Goal: Task Accomplishment & Management: Use online tool/utility

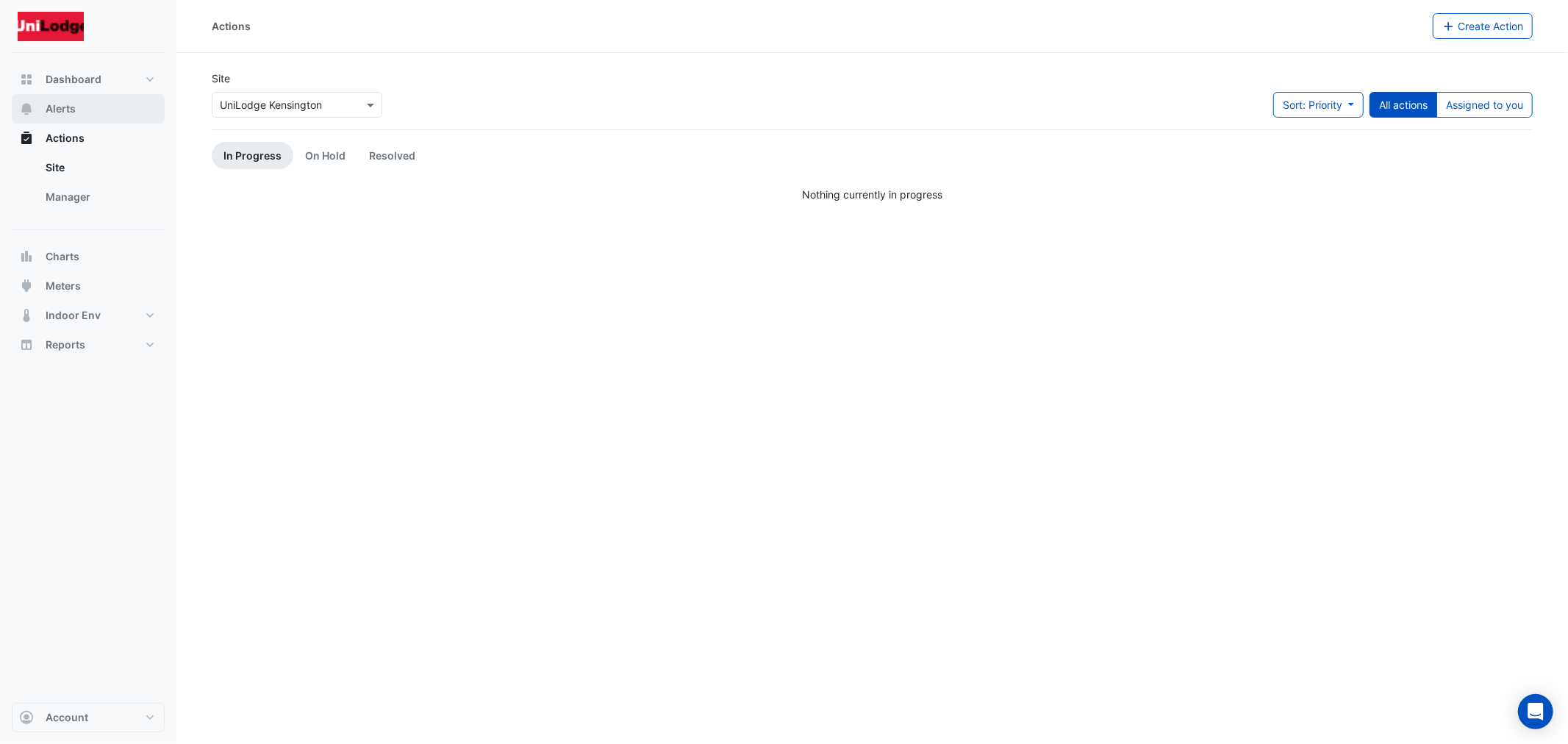
click at [60, 104] on span "Alerts" at bounding box center [60, 108] width 31 height 15
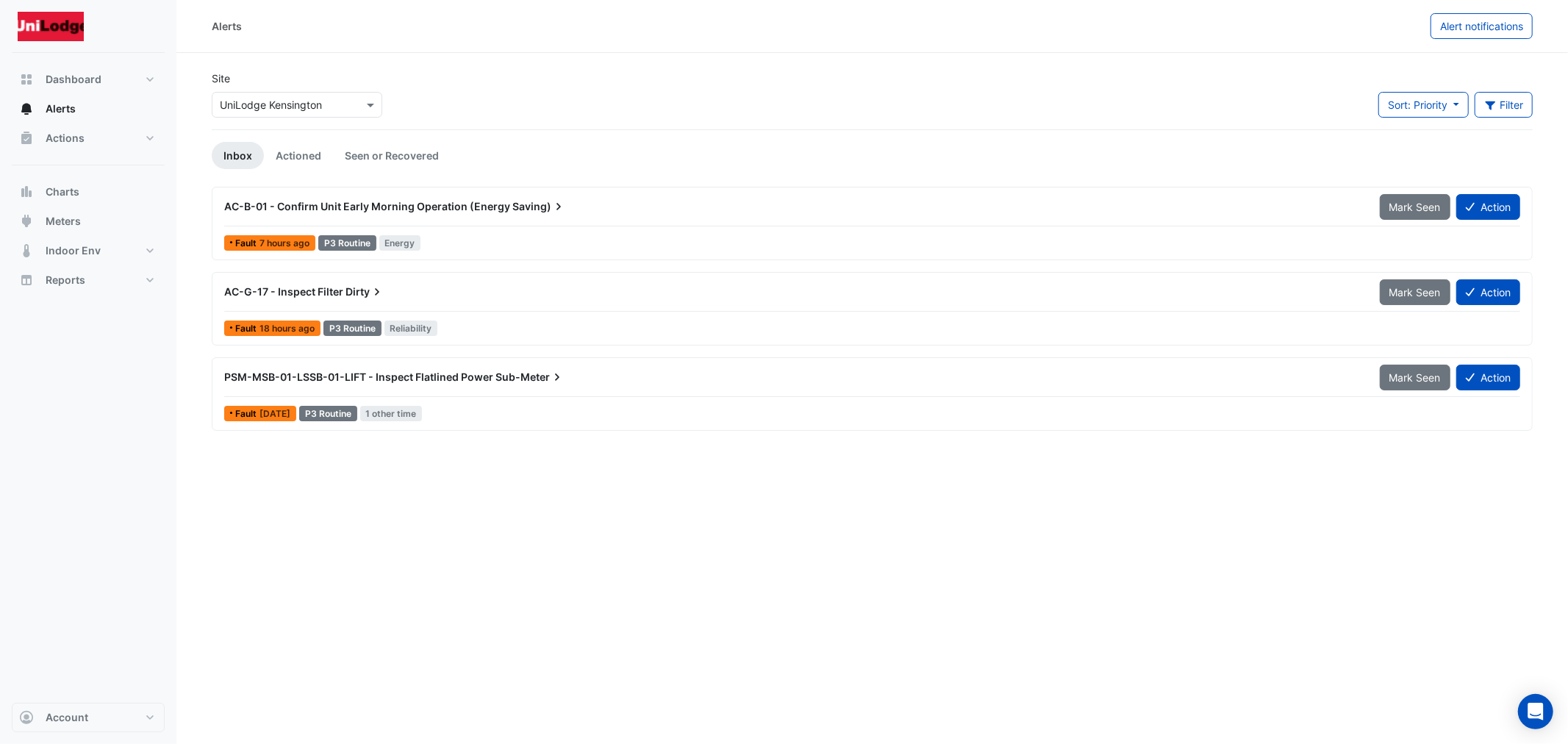
click at [378, 208] on span "AC-B-01 - Confirm Unit Early Morning Operation (Energy" at bounding box center [367, 206] width 286 height 12
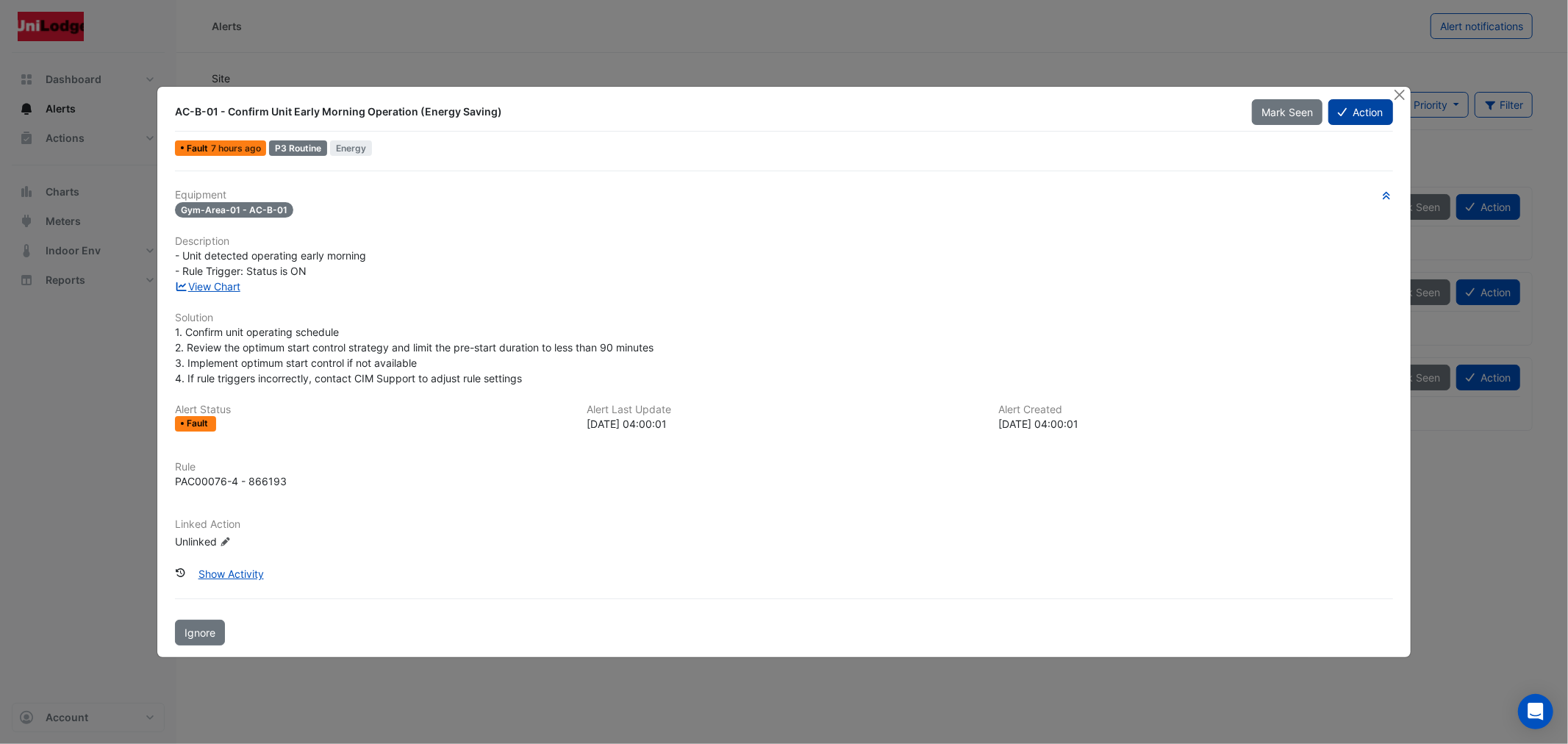
click at [1354, 114] on button "Action" at bounding box center [1360, 113] width 64 height 26
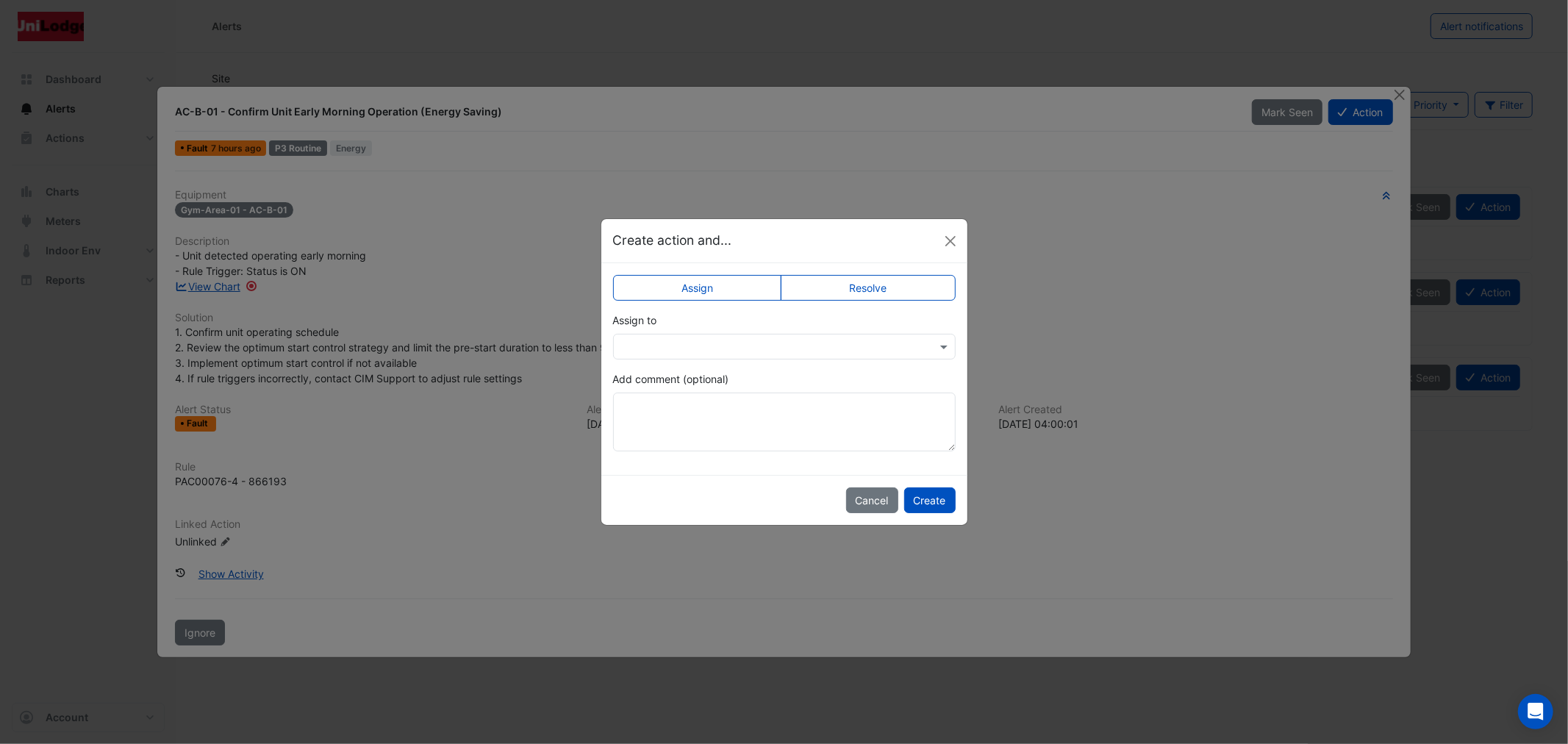
click at [827, 277] on label "Resolve" at bounding box center [868, 288] width 175 height 26
click at [743, 417] on textarea "Add comment (optional)" at bounding box center [784, 421] width 343 height 58
click at [916, 495] on button "Create" at bounding box center [930, 501] width 51 height 26
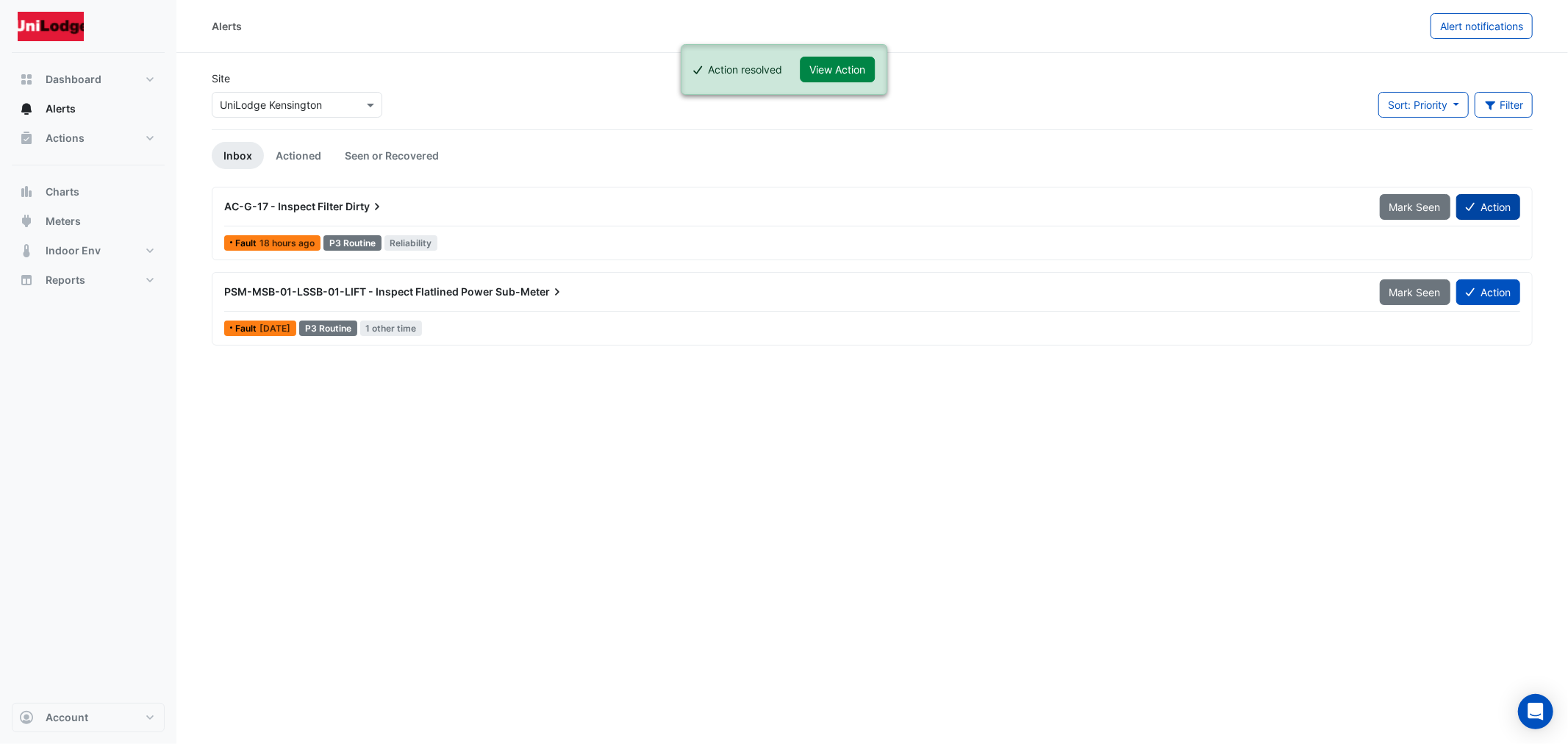
click at [1456, 200] on button "Action" at bounding box center [1488, 208] width 64 height 26
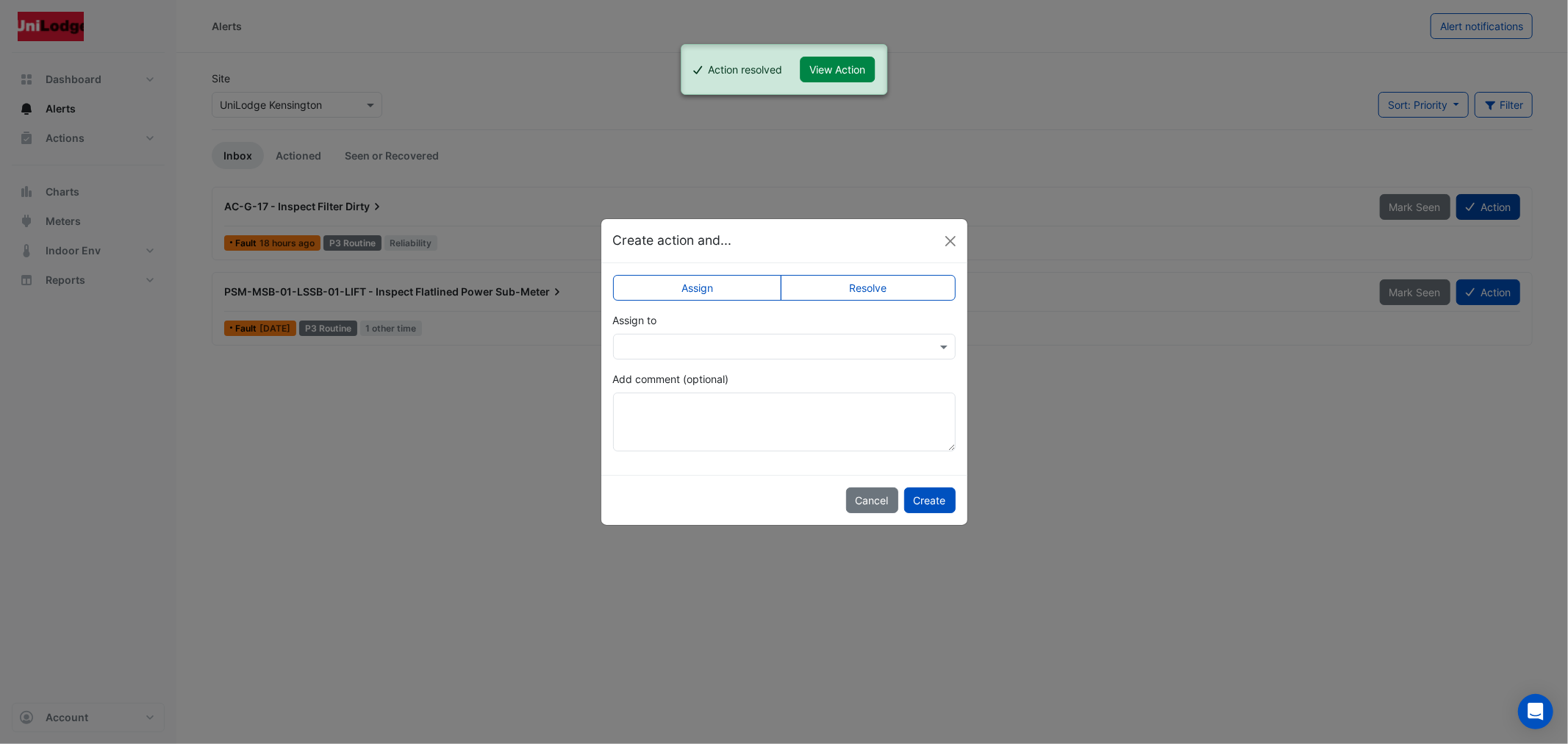
click at [1457, 200] on ngb-modal-window "Create action and... Assign Resolve Assign to Add comment (optional) Cancel Cre…" at bounding box center [784, 372] width 1568 height 744
click at [814, 283] on label "Resolve" at bounding box center [868, 288] width 175 height 26
click at [922, 512] on button "Create" at bounding box center [930, 501] width 51 height 26
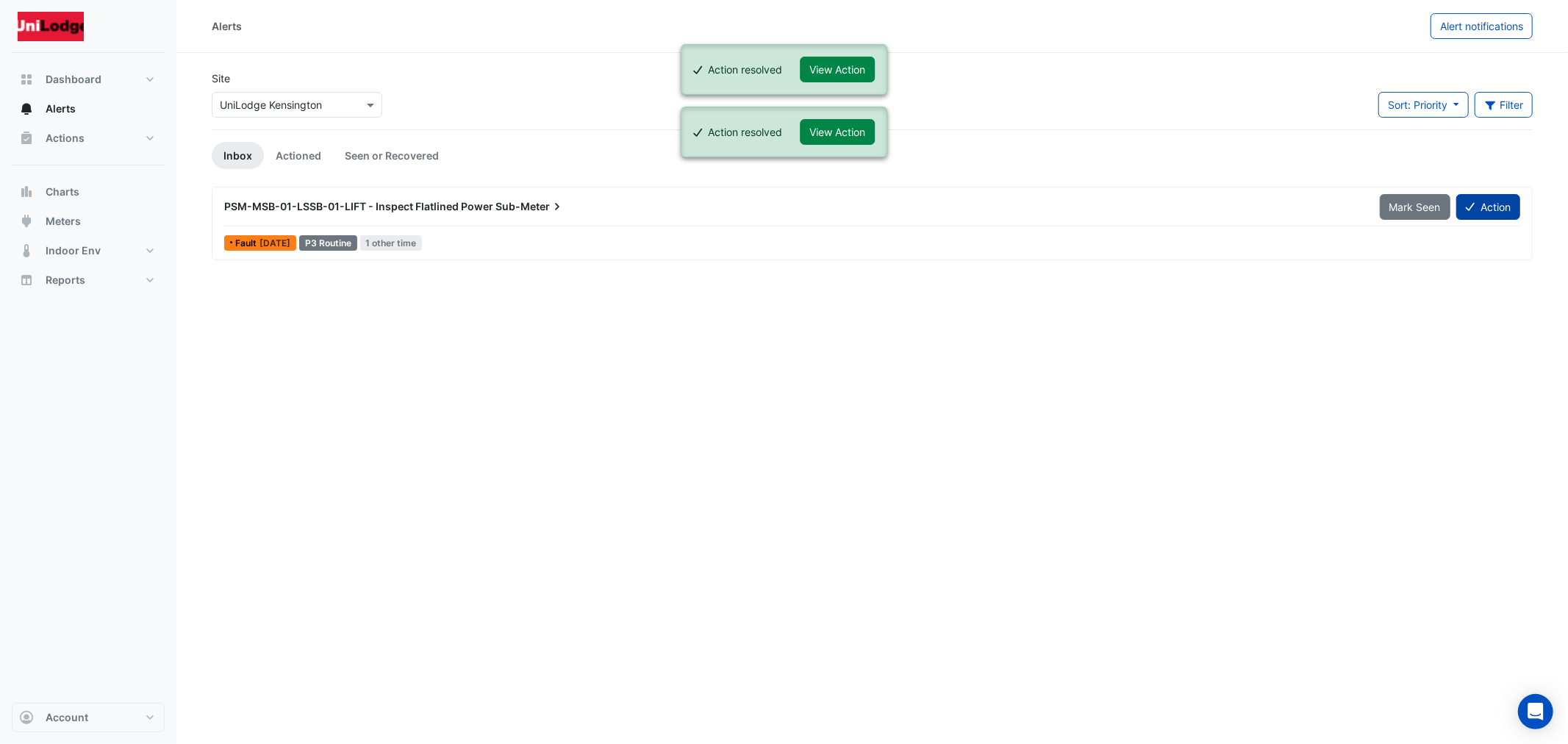
click at [1494, 203] on button "Action" at bounding box center [1488, 208] width 64 height 26
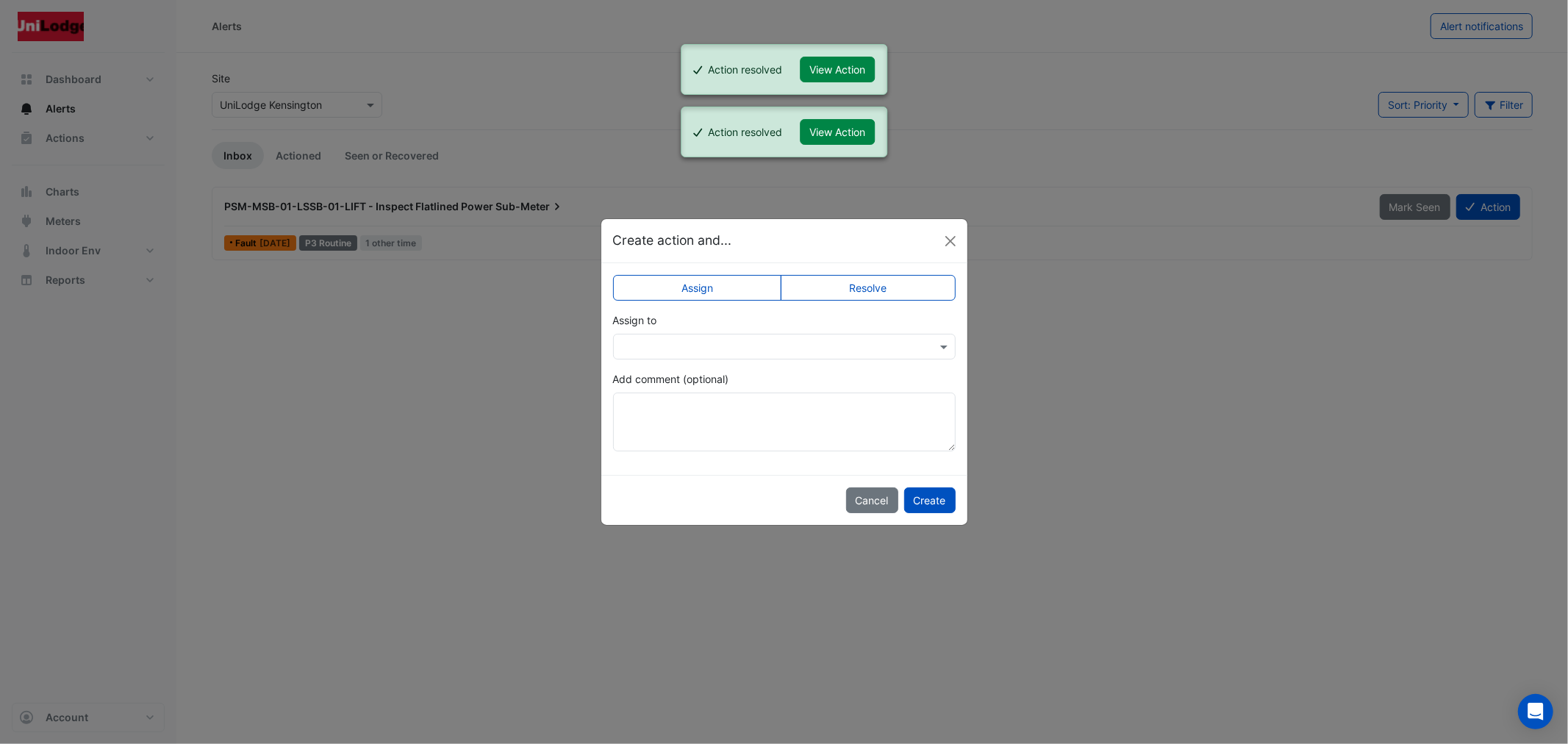
click at [876, 281] on label "Resolve" at bounding box center [868, 288] width 175 height 26
click at [910, 499] on button "Create" at bounding box center [930, 501] width 51 height 26
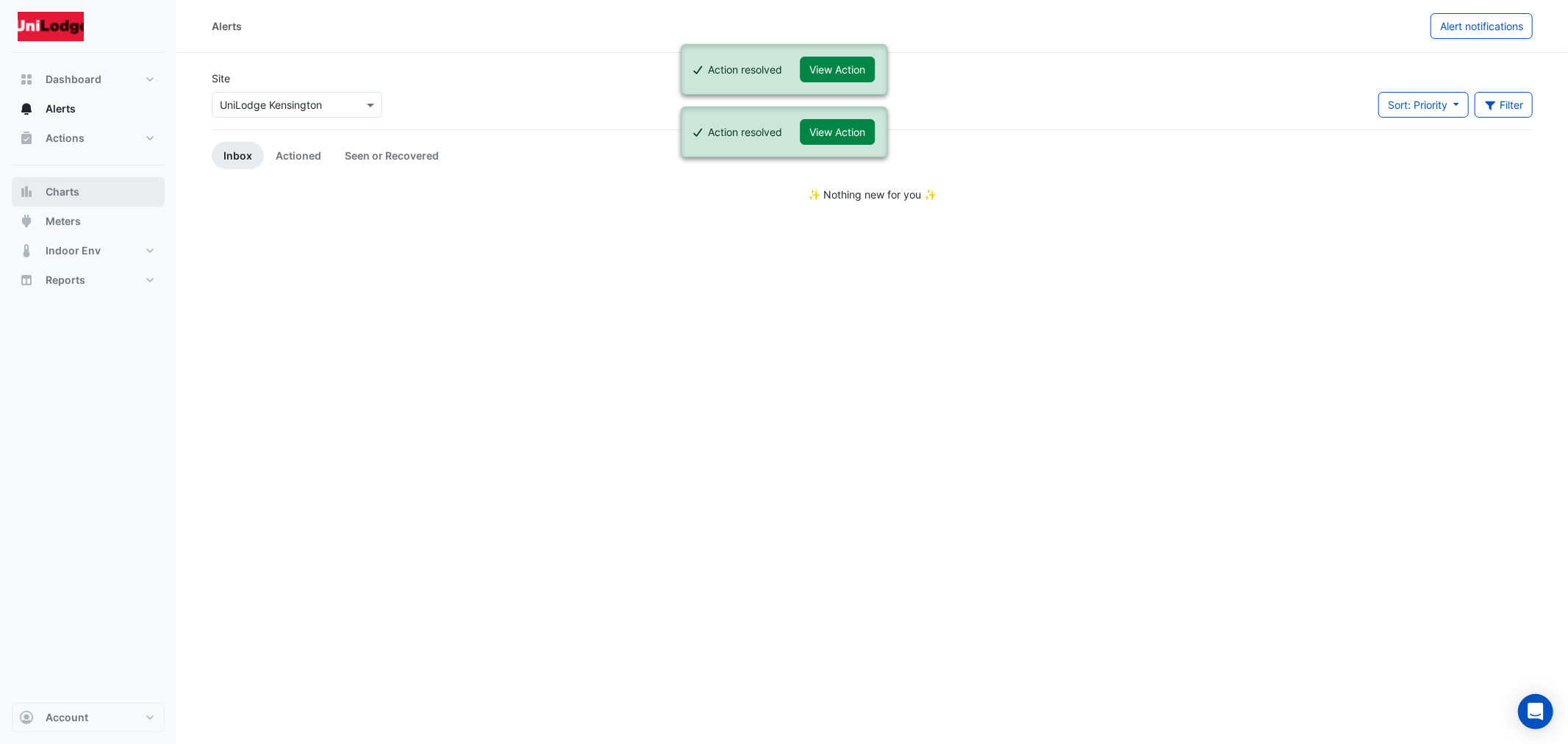
click at [57, 194] on span "Charts" at bounding box center [62, 192] width 34 height 15
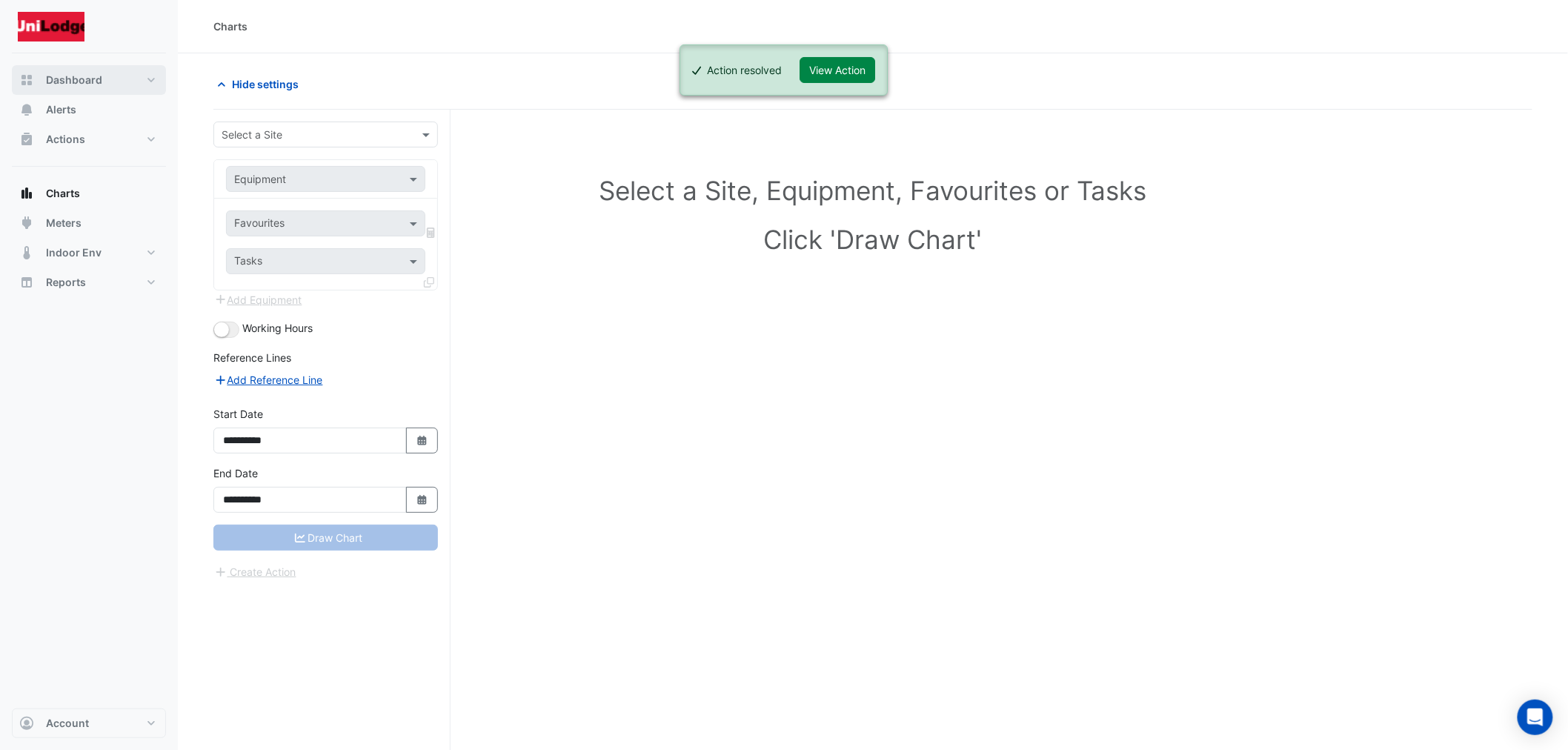
click at [67, 83] on span "Dashboard" at bounding box center [74, 80] width 56 height 15
select select "***"
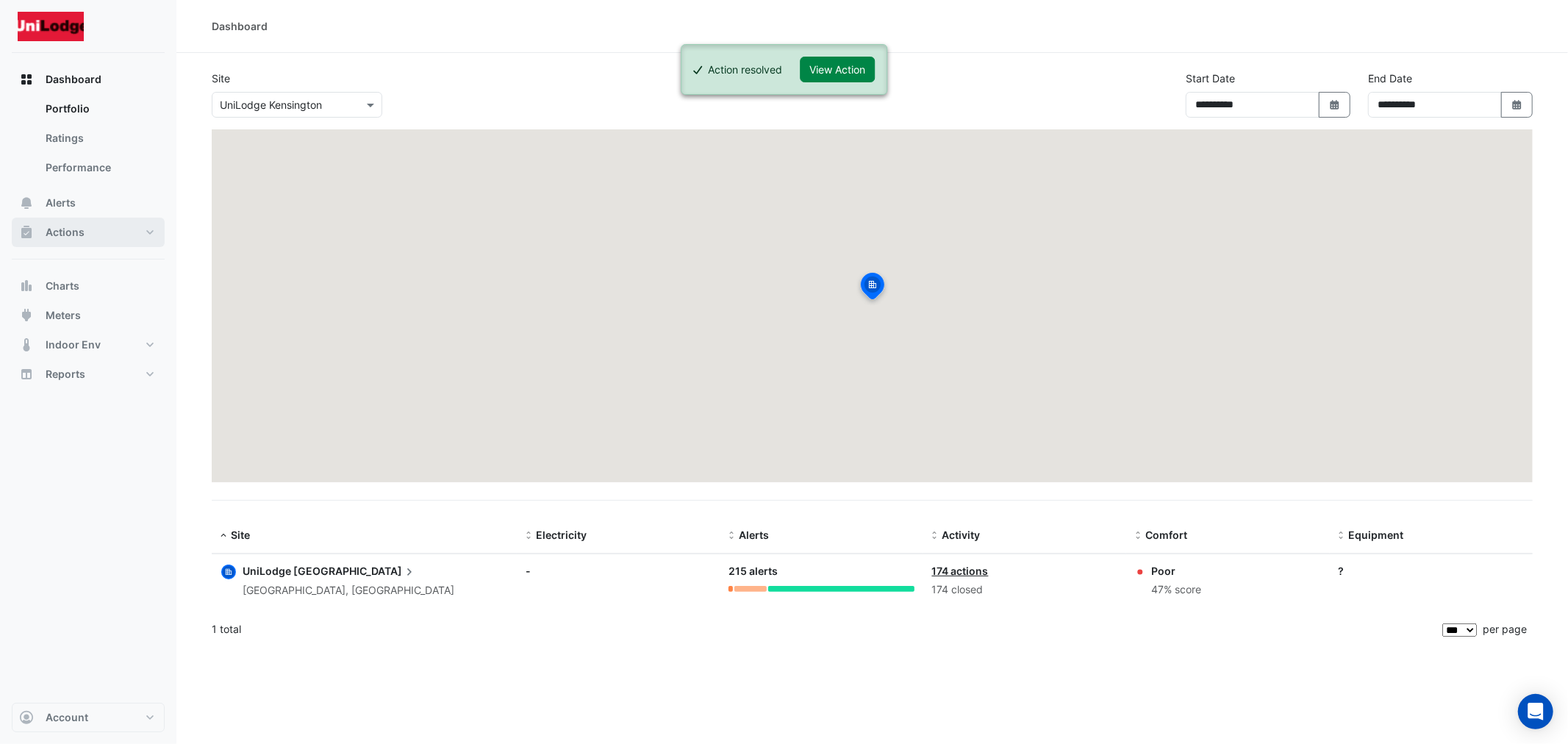
click at [56, 234] on span "Actions" at bounding box center [65, 232] width 39 height 15
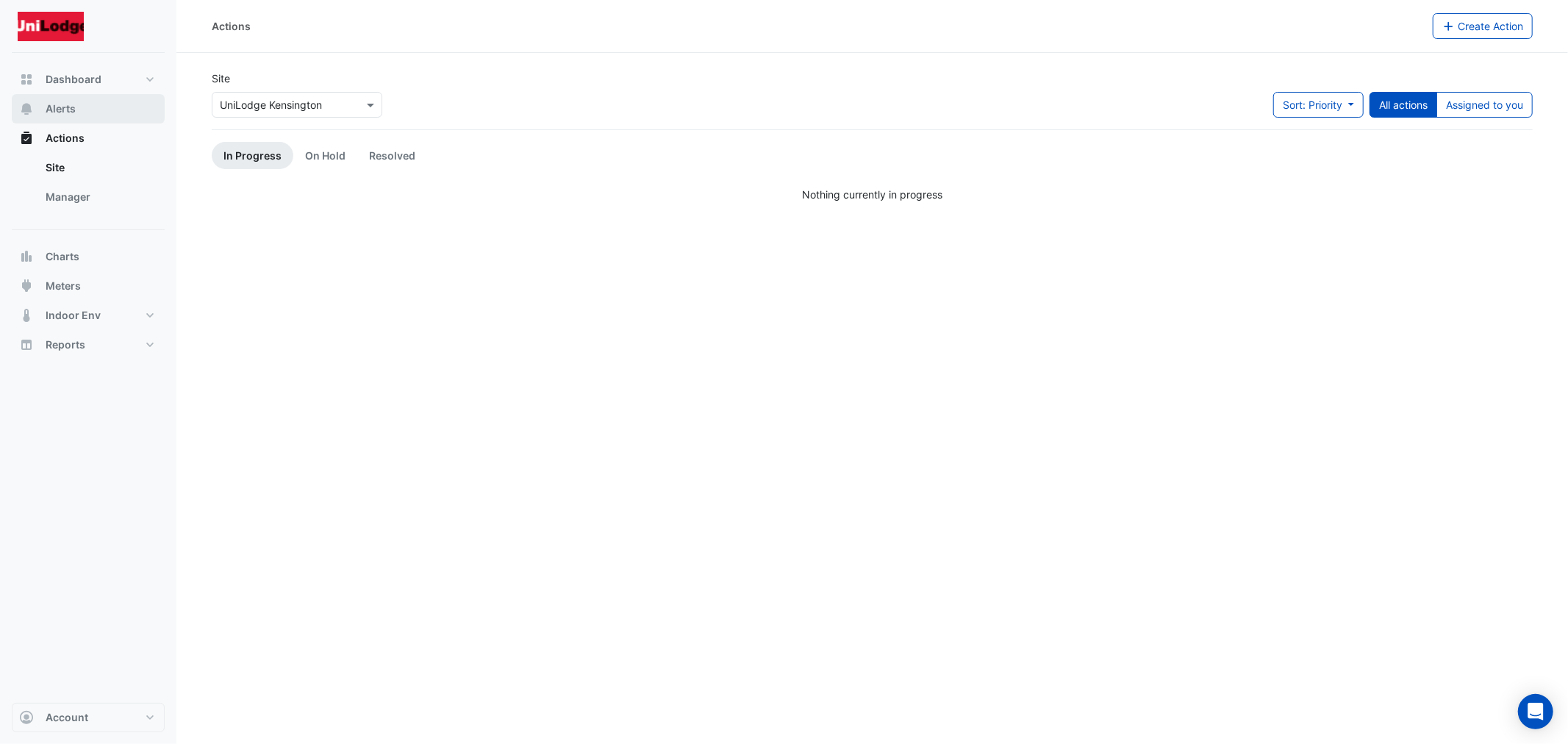
click at [61, 115] on span "Alerts" at bounding box center [60, 108] width 31 height 15
